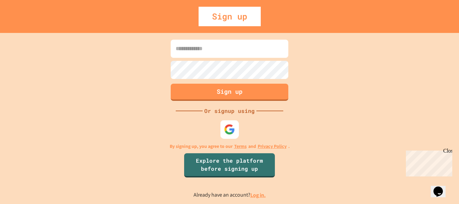
click at [230, 133] on img at bounding box center [229, 129] width 11 height 11
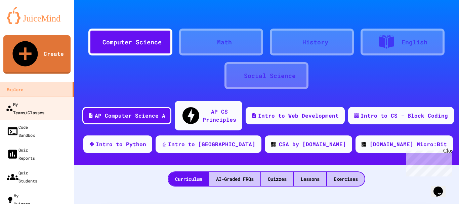
click at [29, 100] on div "My Teams/Classes" at bounding box center [25, 108] width 39 height 16
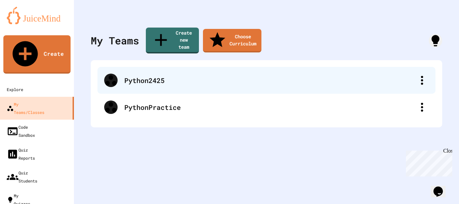
click at [218, 80] on div "Python2425" at bounding box center [267, 80] width 338 height 27
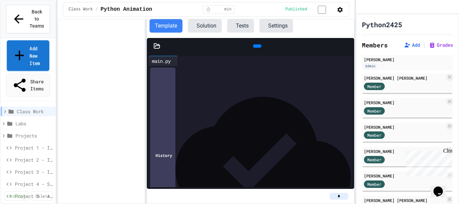
click at [36, 51] on link "Add New Item" at bounding box center [28, 55] width 43 height 31
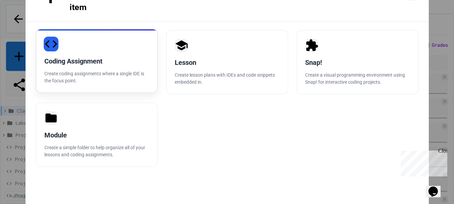
click at [111, 62] on div "Coding Assignment Create coding assignments where a single IDE is the focus poi…" at bounding box center [97, 61] width 122 height 65
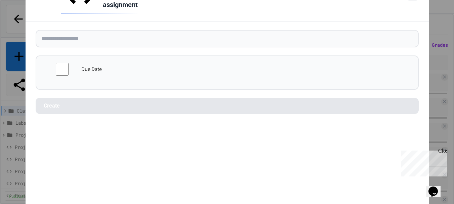
click at [120, 22] on form "Due Date Create" at bounding box center [228, 72] width 404 height 100
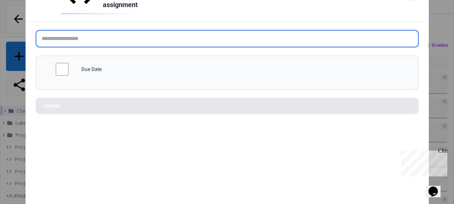
click at [121, 30] on input "text" at bounding box center [227, 38] width 383 height 17
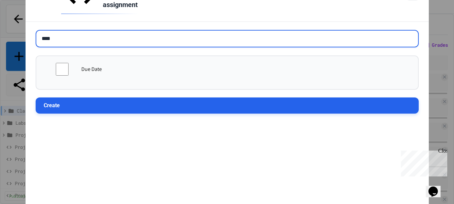
type input "****"
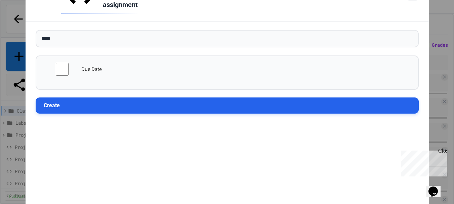
click at [130, 98] on button "Create" at bounding box center [227, 106] width 383 height 16
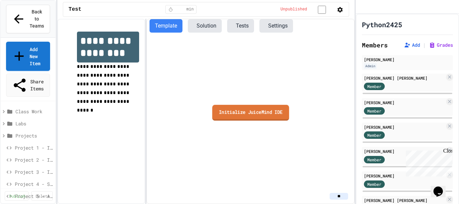
click at [237, 114] on link "Initialize JuiceMind IDE" at bounding box center [250, 113] width 77 height 16
click at [250, 90] on body "**********" at bounding box center [229, 102] width 459 height 204
